Goal: Information Seeking & Learning: Check status

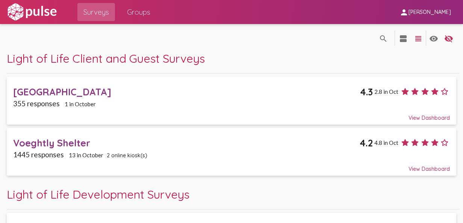
click at [136, 8] on span "Groups" at bounding box center [138, 12] width 23 height 14
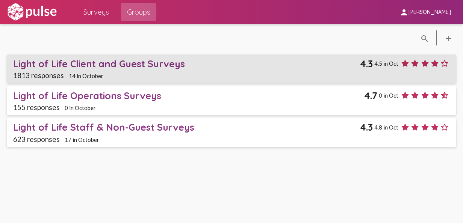
click at [139, 77] on div "1813 responses 14 in October" at bounding box center [231, 75] width 436 height 9
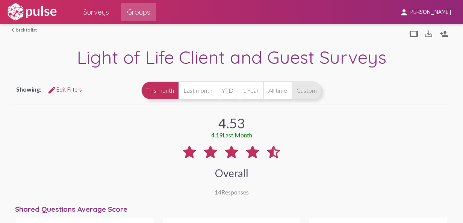
click at [321, 92] on button "Custom" at bounding box center [306, 90] width 30 height 18
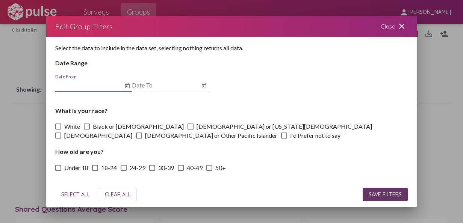
click at [125, 86] on icon "Open calendar" at bounding box center [127, 85] width 6 height 9
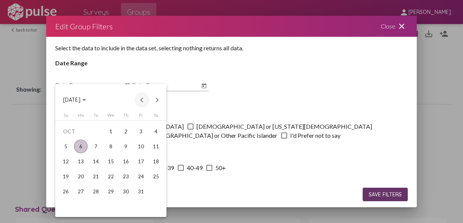
click at [143, 96] on button "Previous month" at bounding box center [141, 99] width 15 height 15
click at [75, 203] on div "29" at bounding box center [81, 207] width 14 height 14
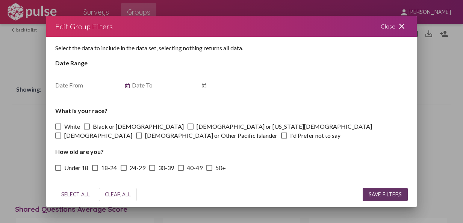
type input "[DATE]"
click at [210, 88] on div "Select the data to include in the data set, selecting nothing returns all data.…" at bounding box center [231, 109] width 370 height 145
click at [204, 87] on icon "Open calendar" at bounding box center [204, 85] width 6 height 9
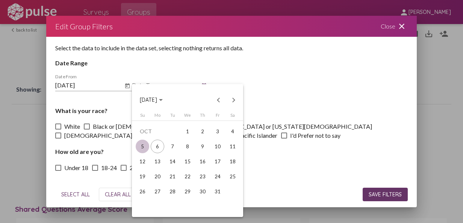
click at [143, 141] on div "5" at bounding box center [143, 147] width 14 height 14
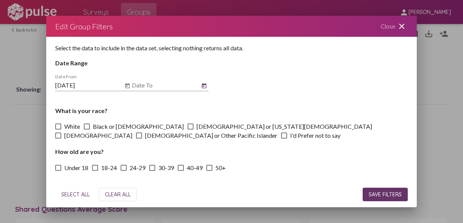
type input "[DATE]"
click at [389, 193] on span "SAVE FILTERS" at bounding box center [384, 194] width 33 height 7
